Goal: Task Accomplishment & Management: Complete application form

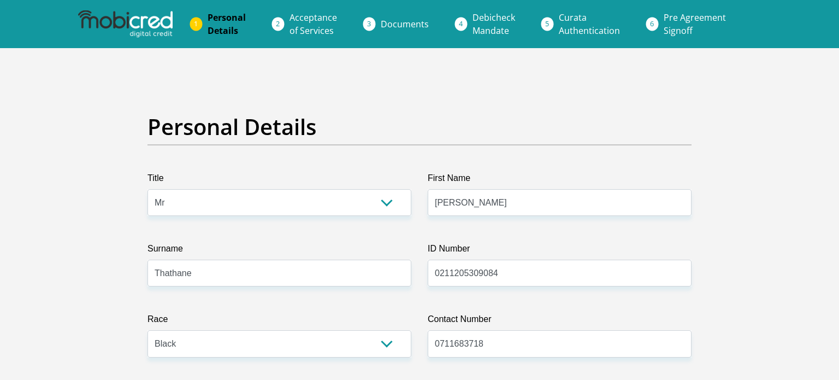
select select "Mr"
select select "1"
select select "ZAF"
select select "nso"
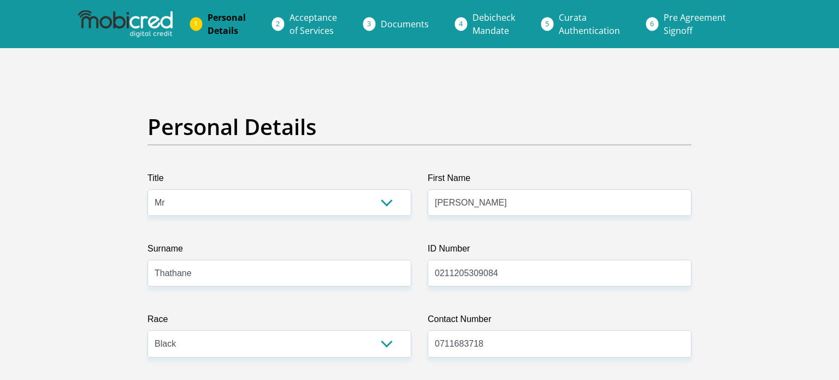
select select "2"
select select "Gauteng"
select select "2"
select select "Rented"
select select "71"
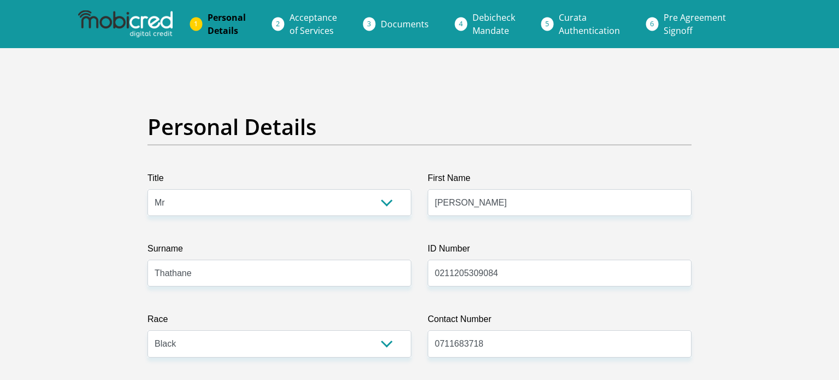
select select "Sales"
select select "24"
select select "1"
select select "SAV"
select select "30"
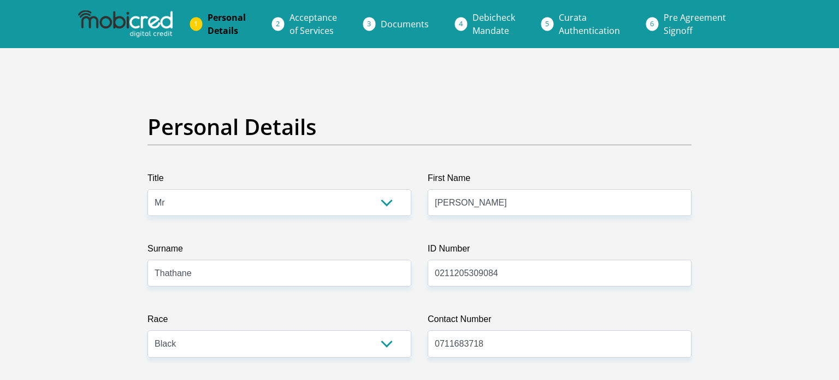
scroll to position [3537, 0]
